Goal: Task Accomplishment & Management: Use online tool/utility

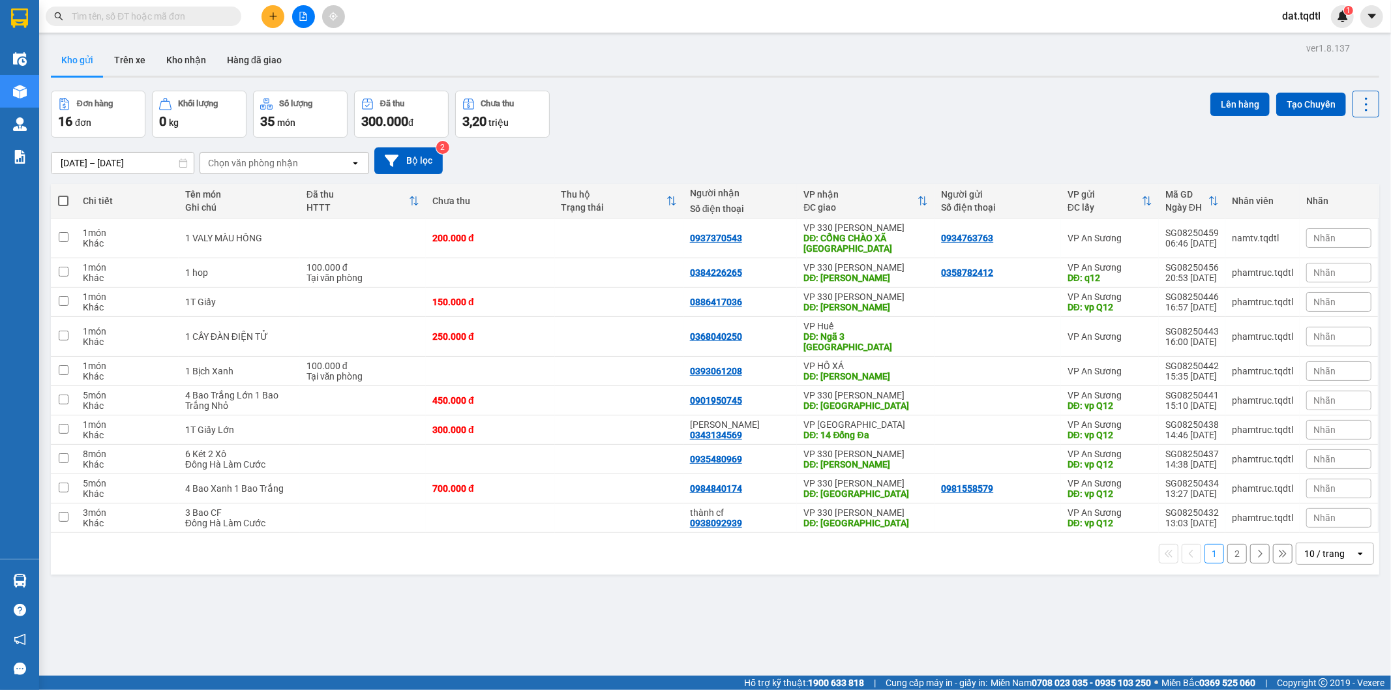
click at [166, 23] on input "text" at bounding box center [149, 16] width 154 height 14
click at [306, 8] on button at bounding box center [303, 16] width 23 height 23
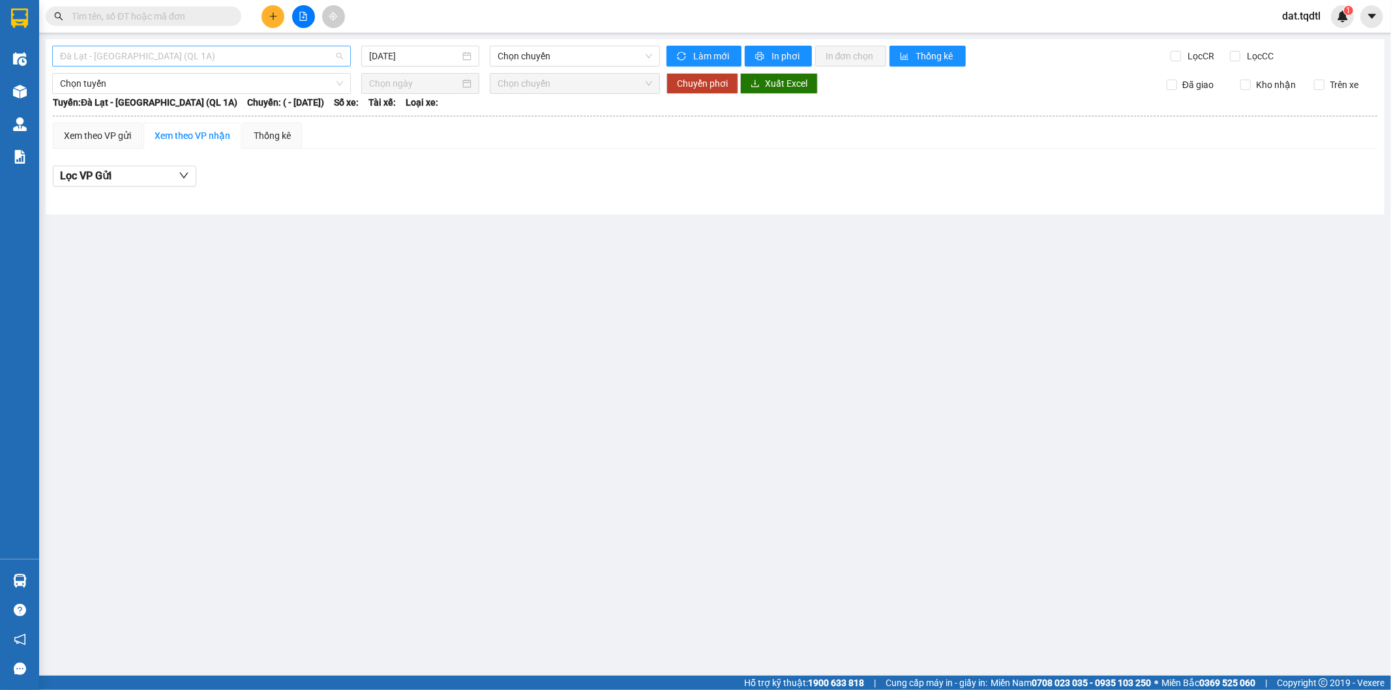
click at [226, 57] on span "Đà Lạt - [GEOGRAPHIC_DATA] (QL 1A)" at bounding box center [201, 56] width 283 height 20
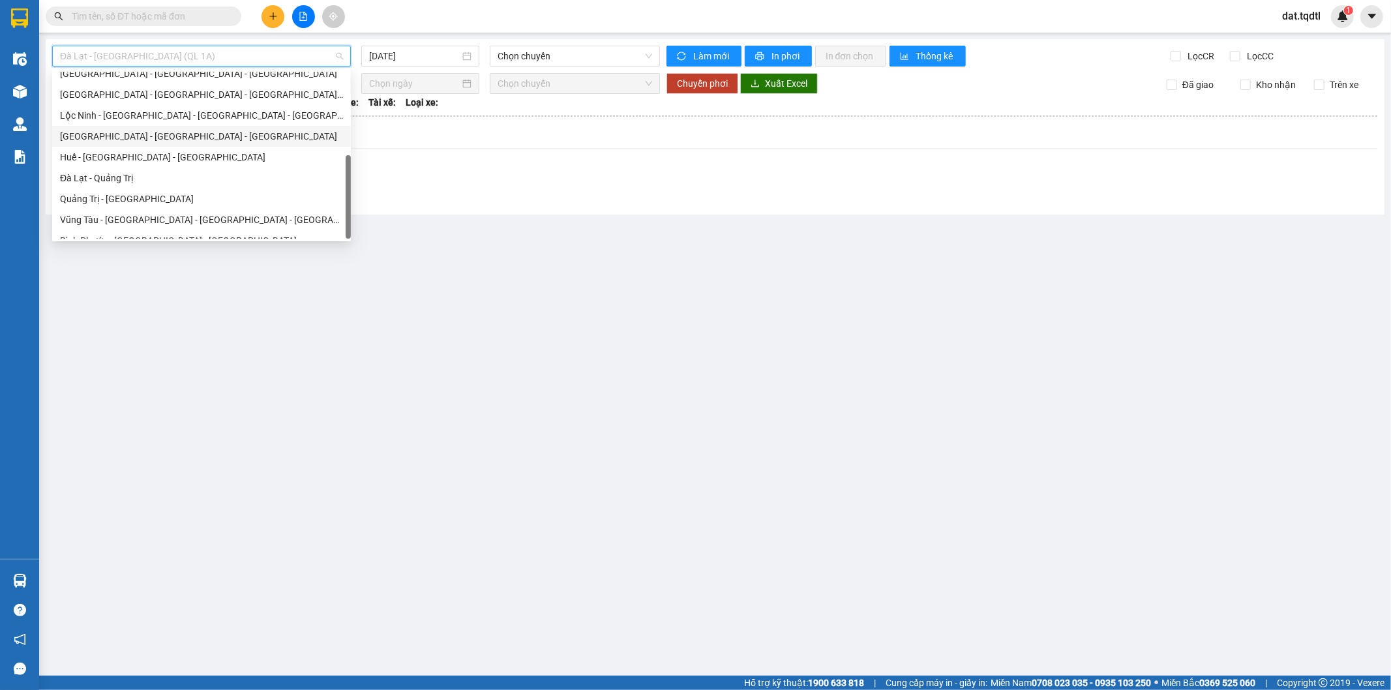
scroll to position [230, 0]
click at [172, 185] on div "Quảng Trị - [GEOGRAPHIC_DATA]" at bounding box center [201, 186] width 283 height 14
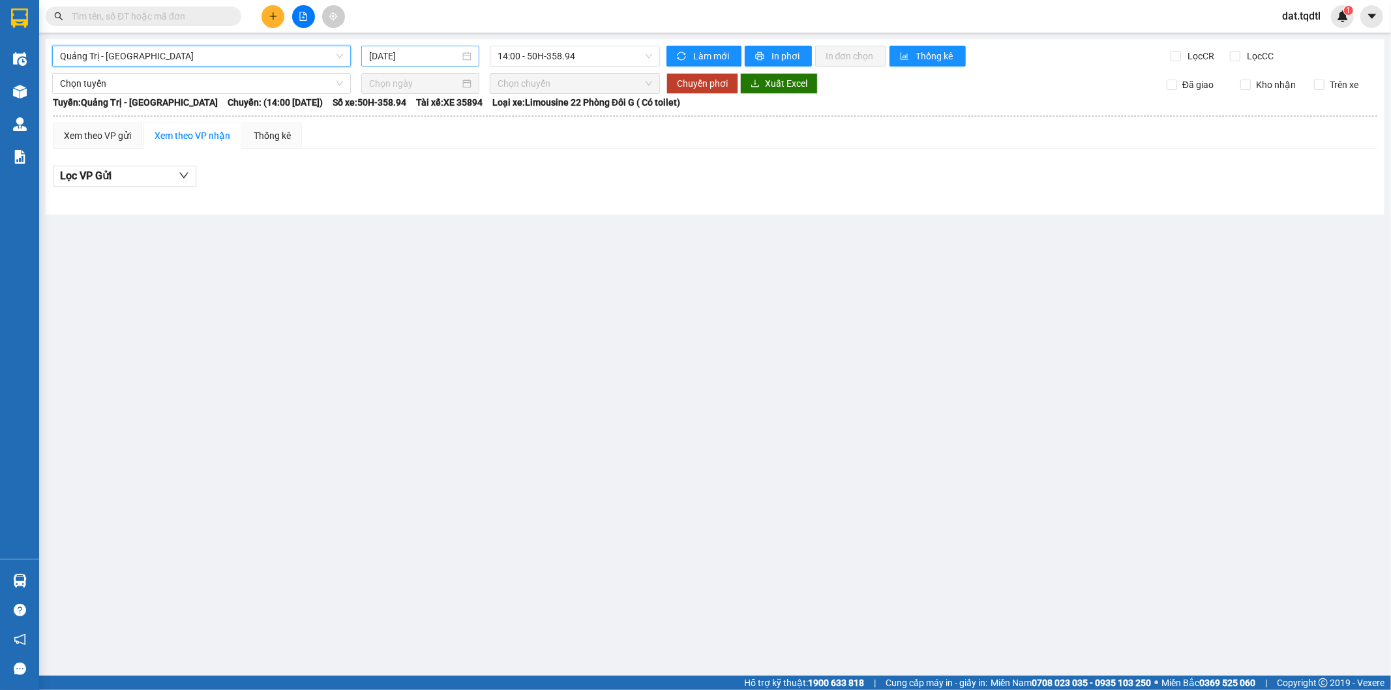
click at [424, 55] on input "[DATE]" at bounding box center [414, 56] width 91 height 14
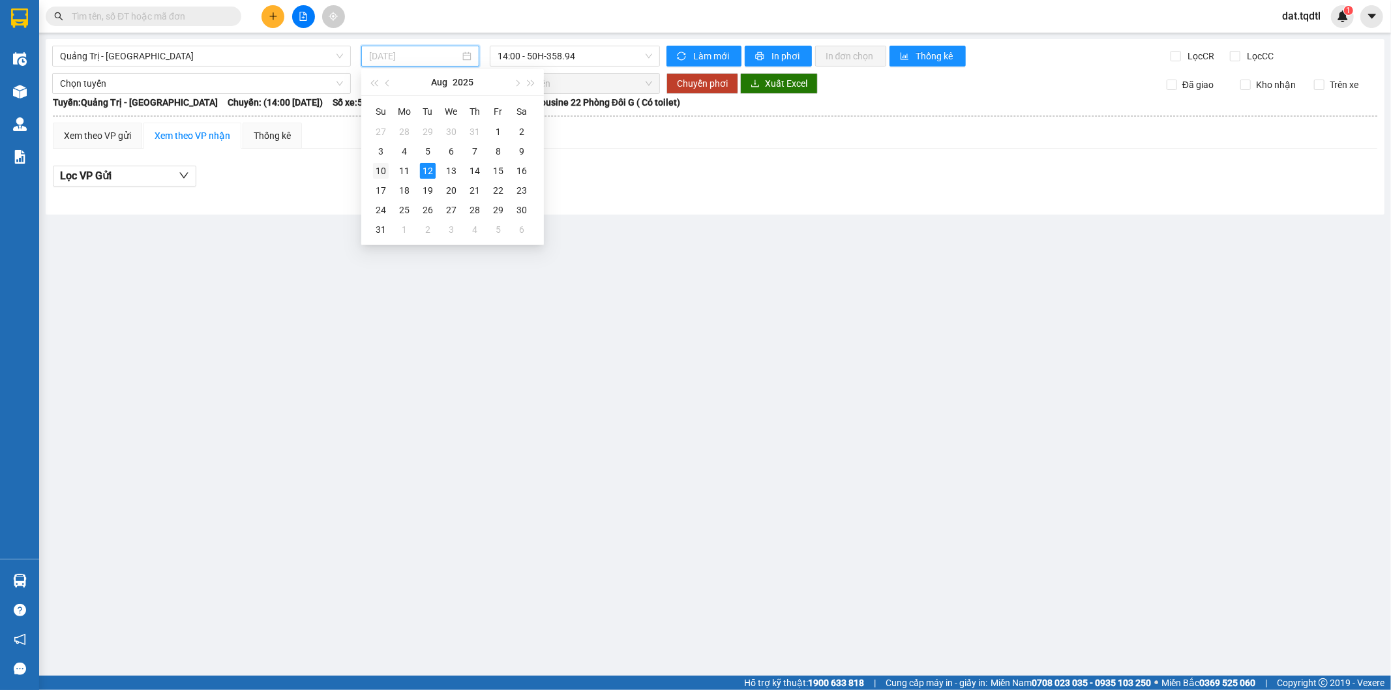
click at [386, 171] on div "10" at bounding box center [381, 171] width 16 height 16
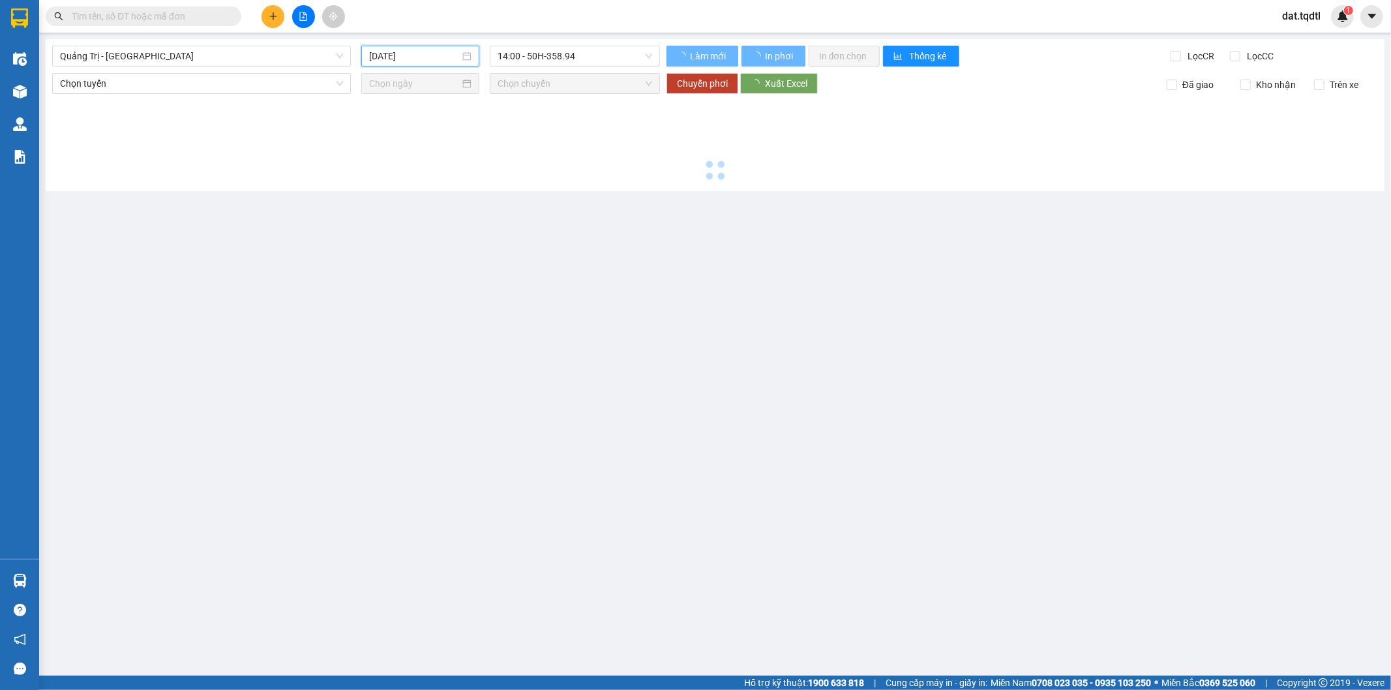
type input "[DATE]"
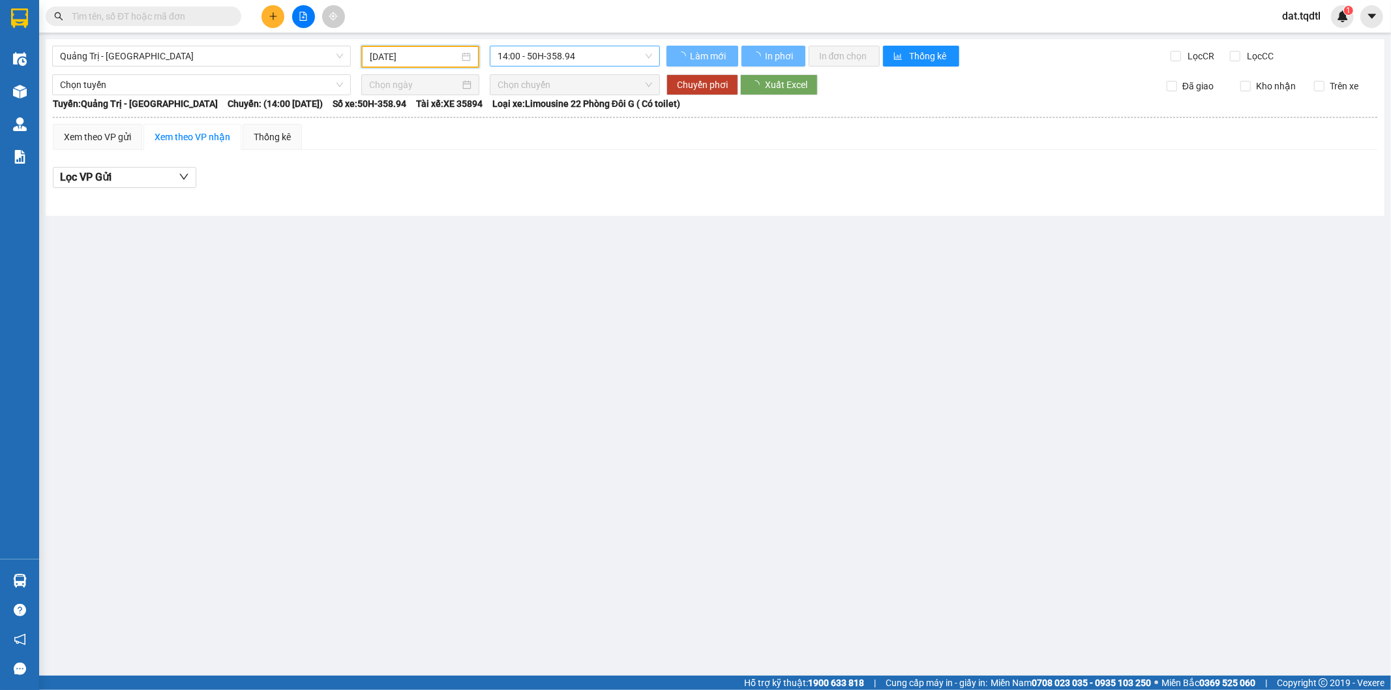
click at [593, 54] on span "14:00 - 50H-358.94" at bounding box center [575, 56] width 154 height 20
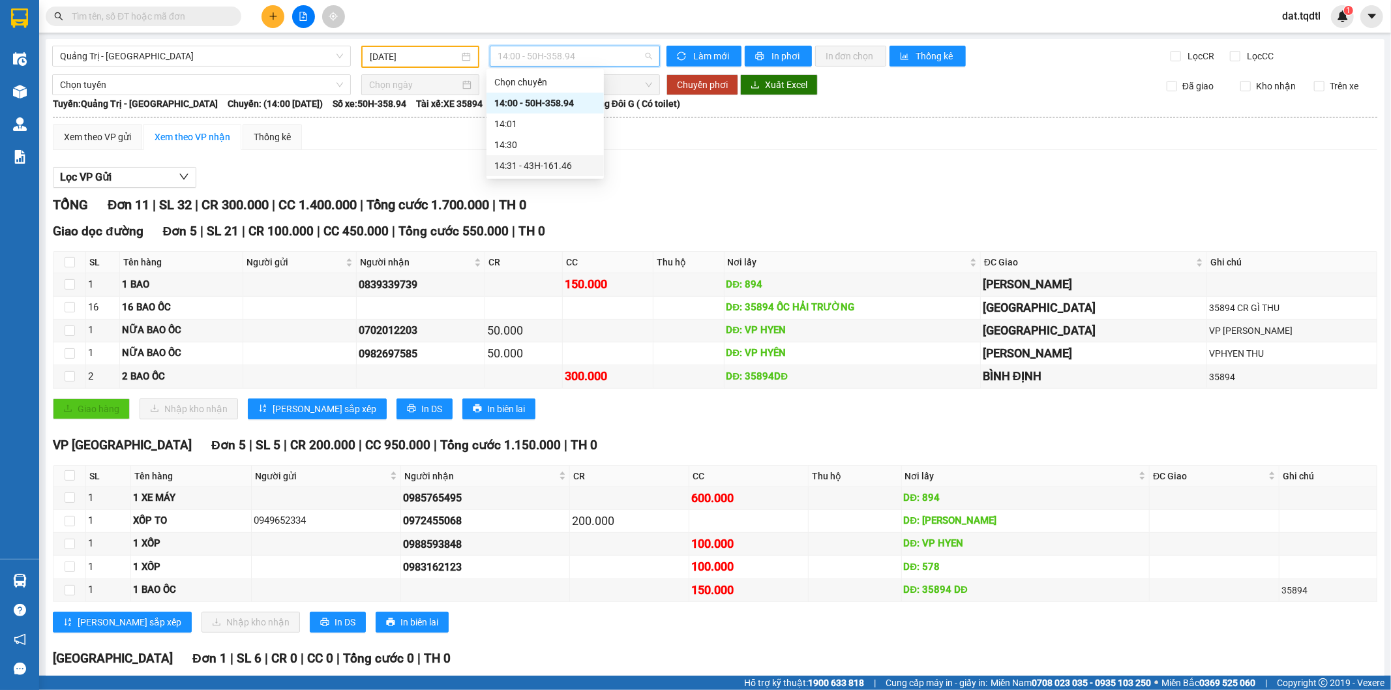
click at [545, 172] on div "14:31 - 43H-161.46" at bounding box center [545, 165] width 102 height 14
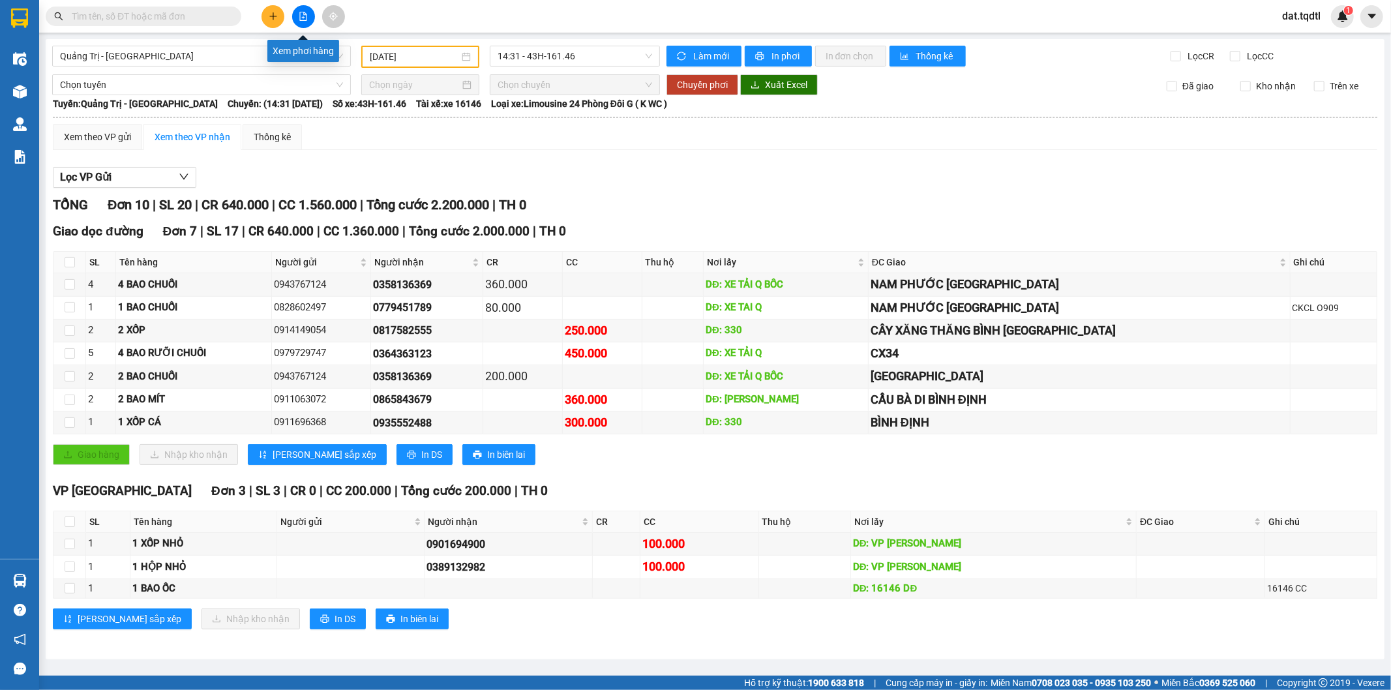
click at [300, 18] on icon "file-add" at bounding box center [303, 16] width 7 height 9
click at [323, 57] on span "Quảng Trị - [GEOGRAPHIC_DATA]" at bounding box center [201, 56] width 283 height 20
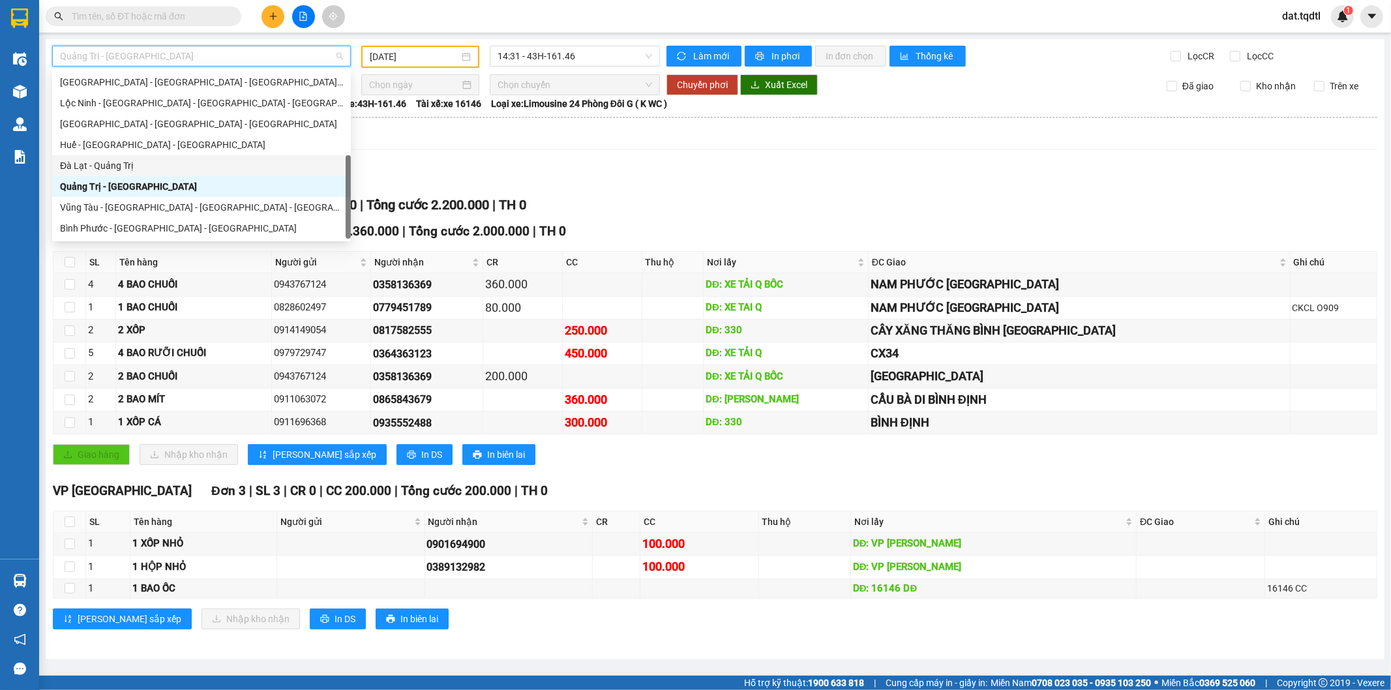
click at [256, 160] on div "Đà Lạt - Quảng Trị" at bounding box center [201, 165] width 283 height 14
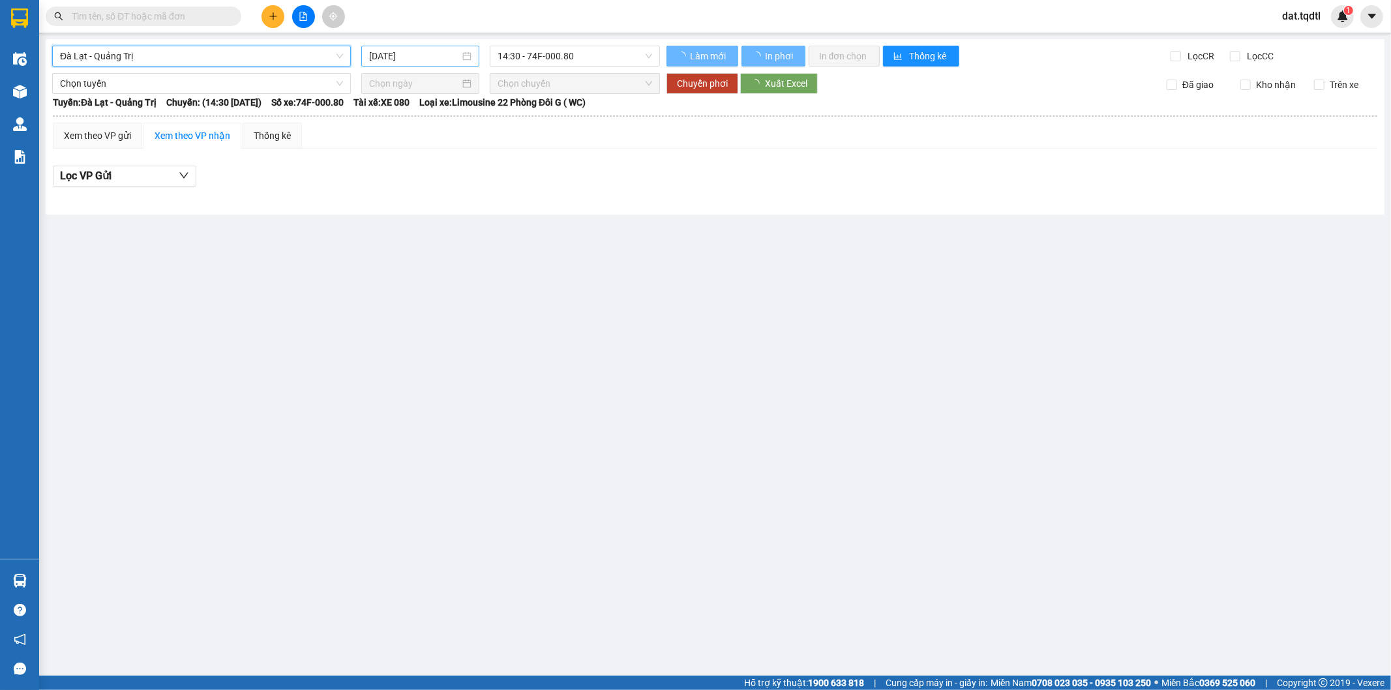
click at [404, 52] on input "[DATE]" at bounding box center [414, 56] width 91 height 14
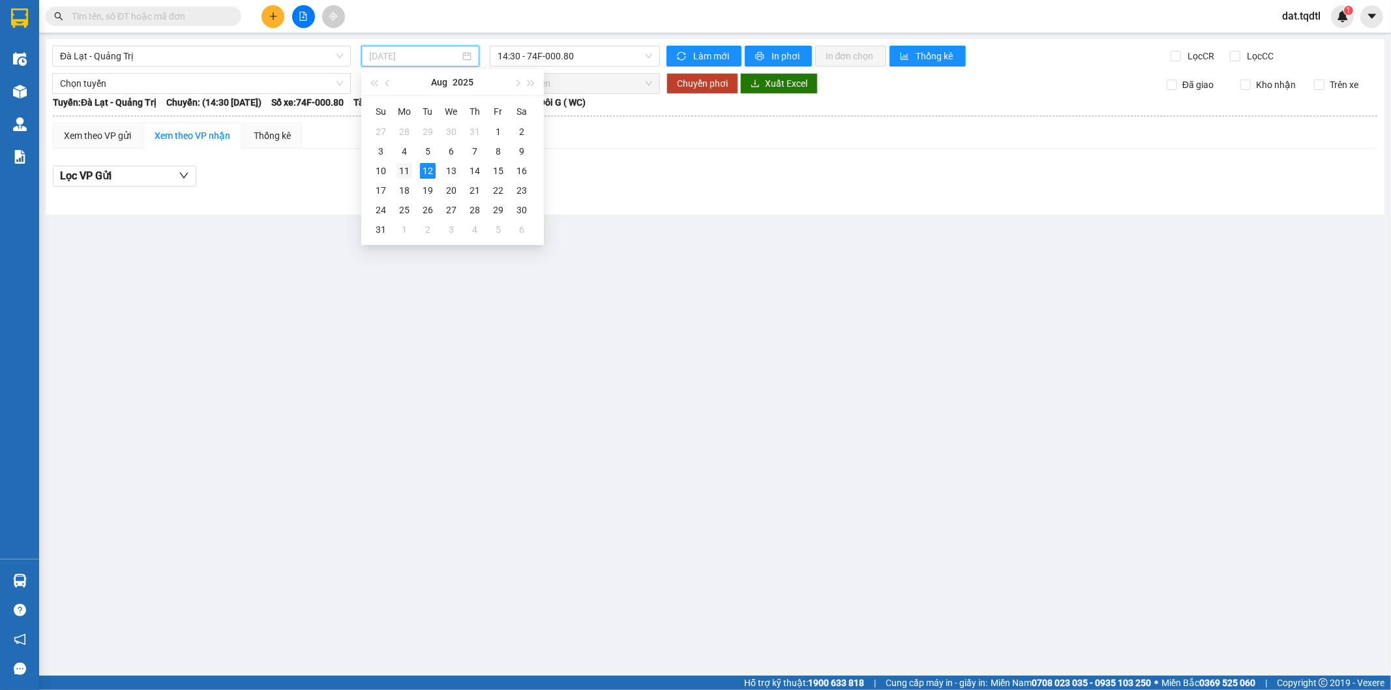
click at [408, 170] on div "11" at bounding box center [404, 171] width 16 height 16
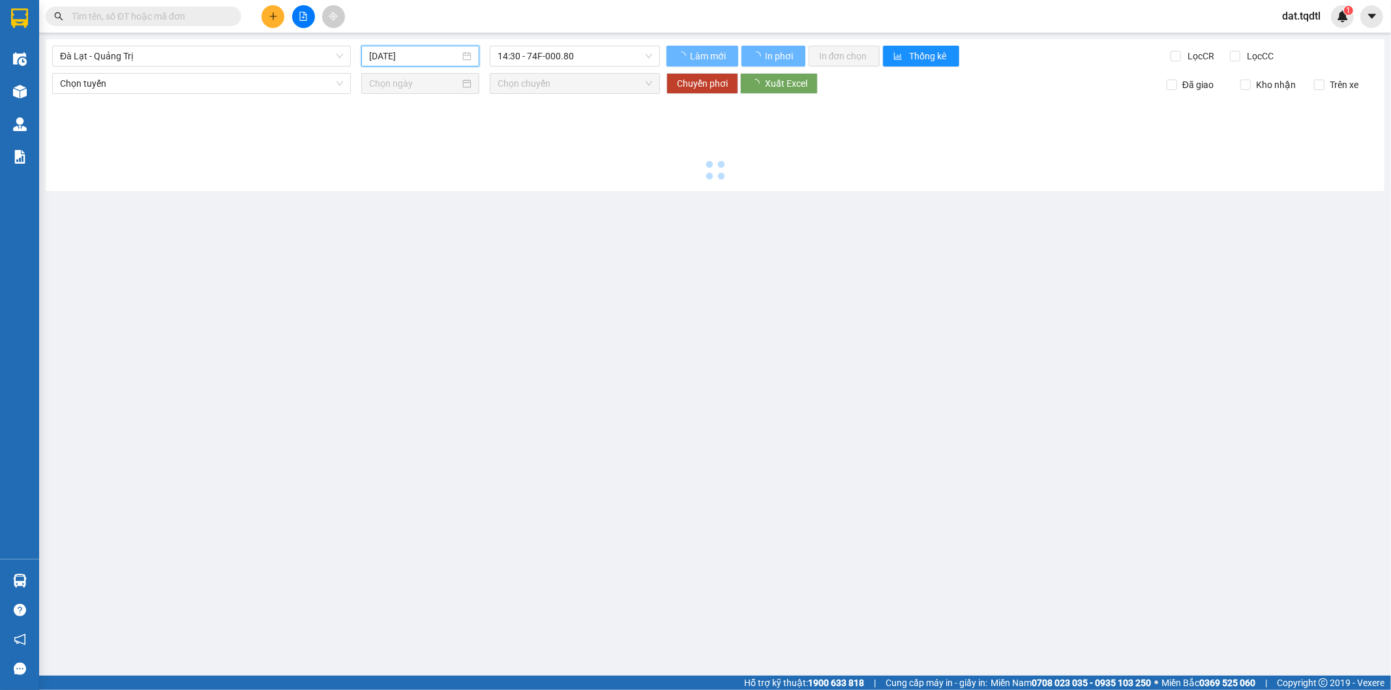
type input "[DATE]"
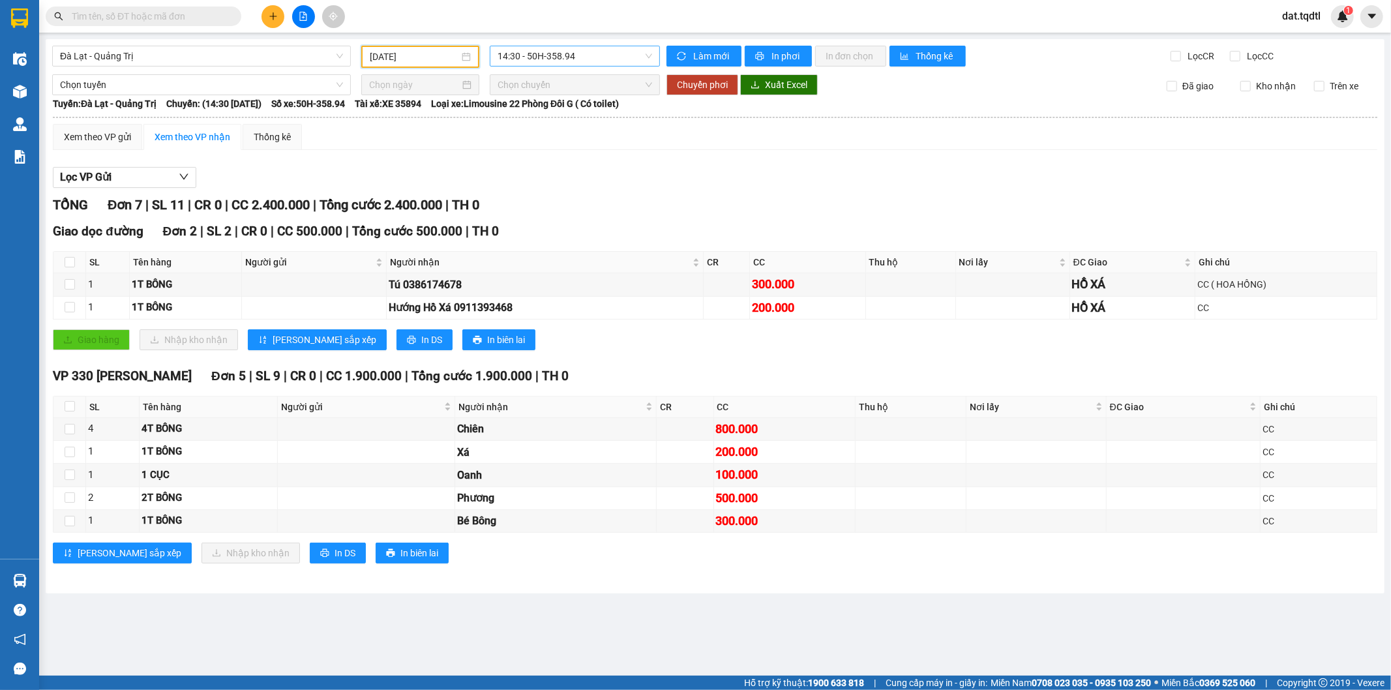
click at [582, 56] on span "14:30 - 50H-358.94" at bounding box center [575, 56] width 154 height 20
click at [557, 171] on div "17:31 - 43H-161.46" at bounding box center [549, 165] width 102 height 14
